Goal: Book appointment/travel/reservation

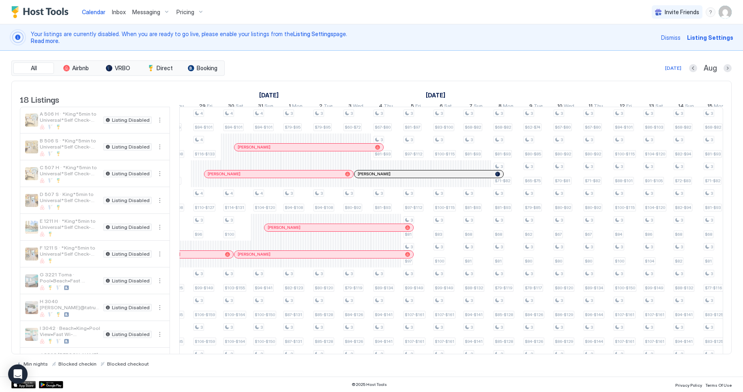
scroll to position [0, 711]
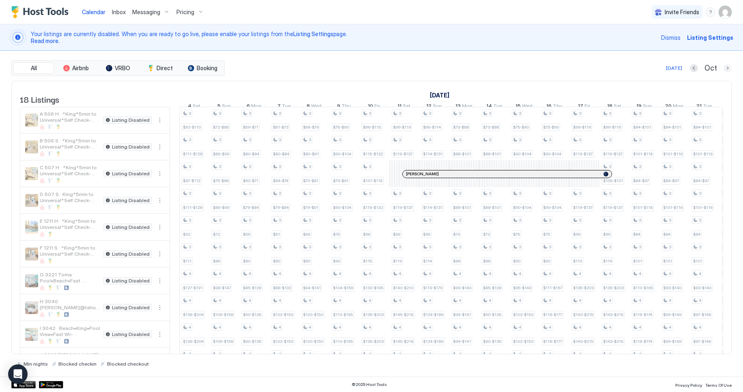
click at [726, 70] on button "Next month" at bounding box center [728, 68] width 8 height 8
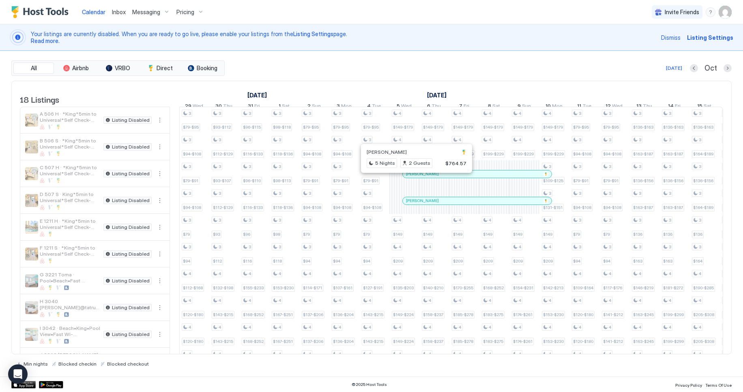
click at [413, 177] on div at bounding box center [413, 174] width 6 height 6
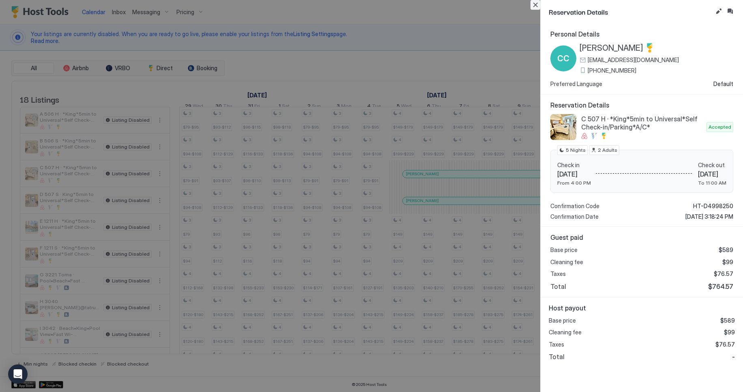
click at [537, 2] on button "Close" at bounding box center [536, 5] width 10 height 10
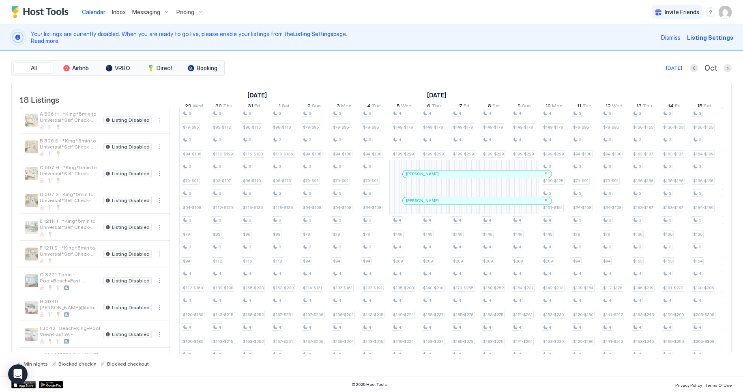
click at [431, 204] on div at bounding box center [431, 201] width 6 height 6
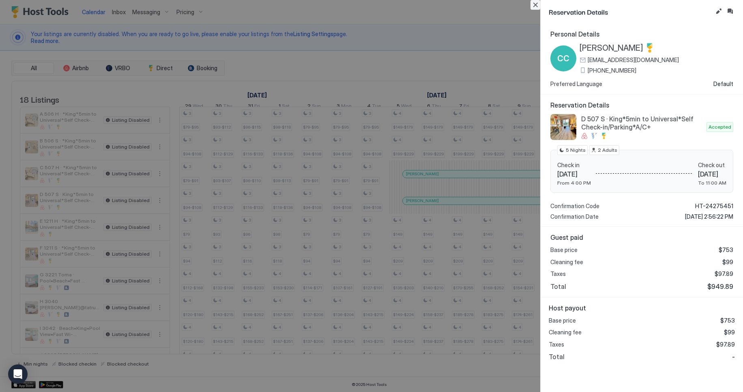
drag, startPoint x: 536, startPoint y: 6, endPoint x: 531, endPoint y: 149, distance: 142.5
click at [536, 6] on button "Close" at bounding box center [536, 5] width 10 height 10
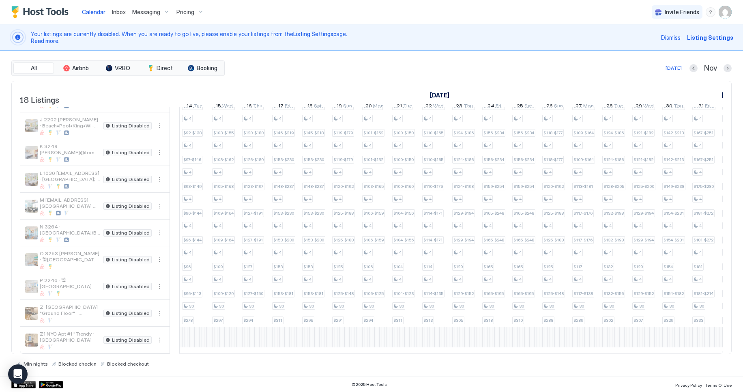
scroll to position [0, 601]
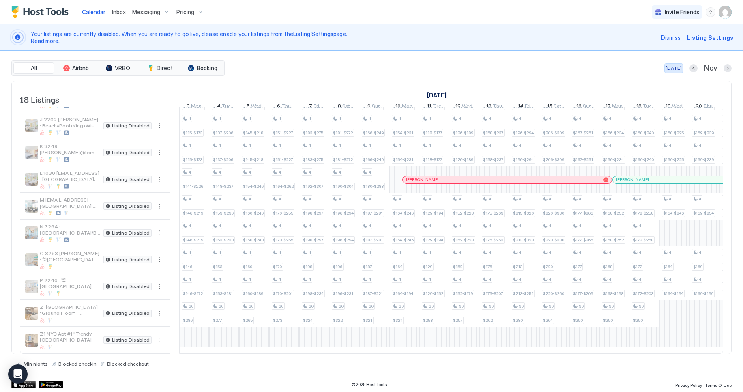
click at [671, 67] on div "[DATE]" at bounding box center [674, 68] width 16 height 7
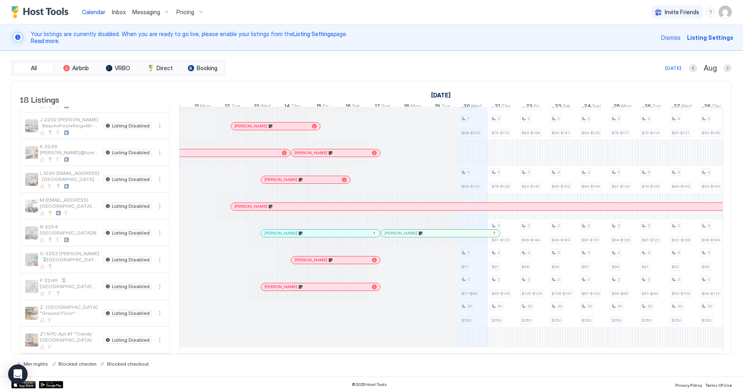
scroll to position [0, 160]
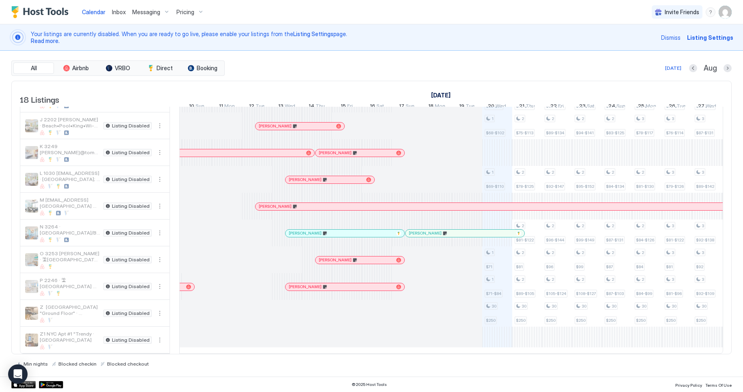
click at [311, 230] on div at bounding box center [311, 233] width 6 height 6
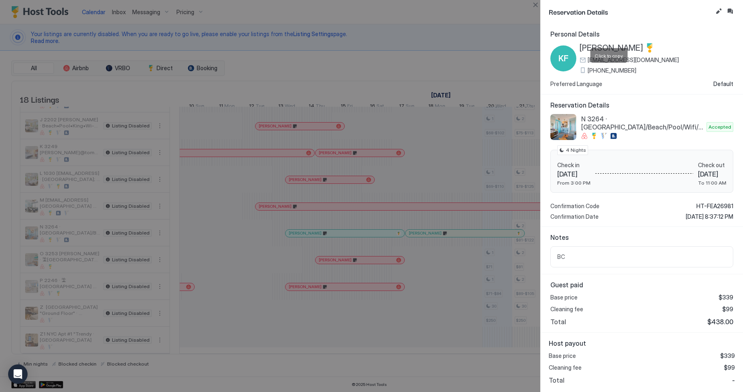
drag, startPoint x: 610, startPoint y: 68, endPoint x: 695, endPoint y: 91, distance: 88.7
click at [610, 68] on span "[PHONE_NUMBER]" at bounding box center [612, 70] width 49 height 7
click at [609, 61] on span "[EMAIL_ADDRESS][DOMAIN_NAME]" at bounding box center [633, 59] width 91 height 7
